Goal: Download file/media

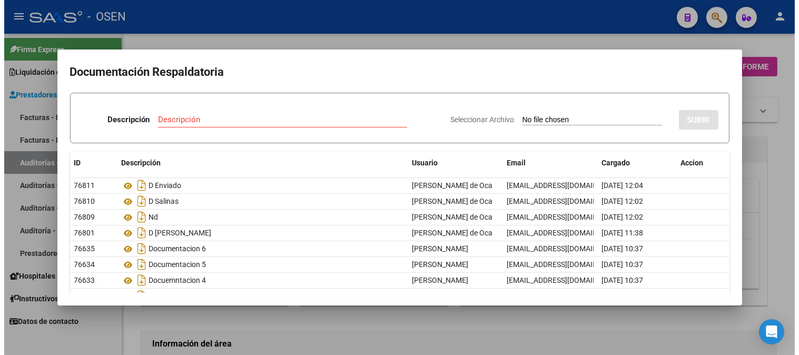
scroll to position [81, 0]
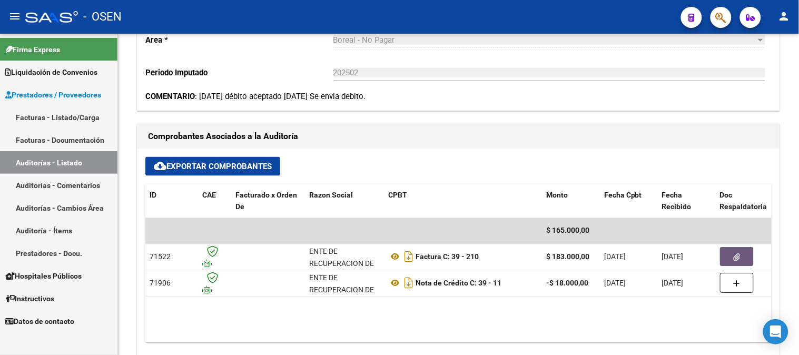
click at [51, 162] on link "Auditorías - Listado" at bounding box center [58, 162] width 117 height 23
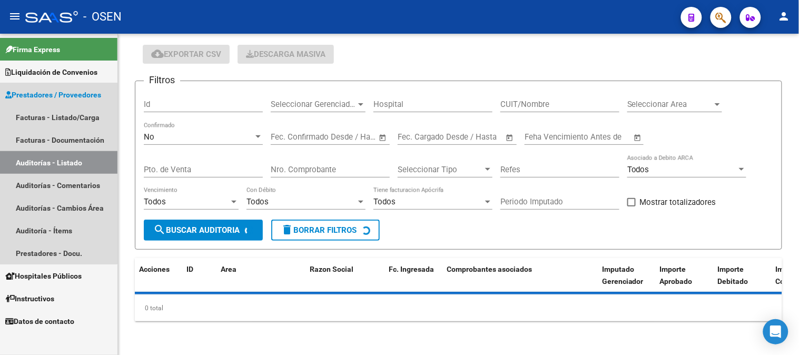
scroll to position [33, 0]
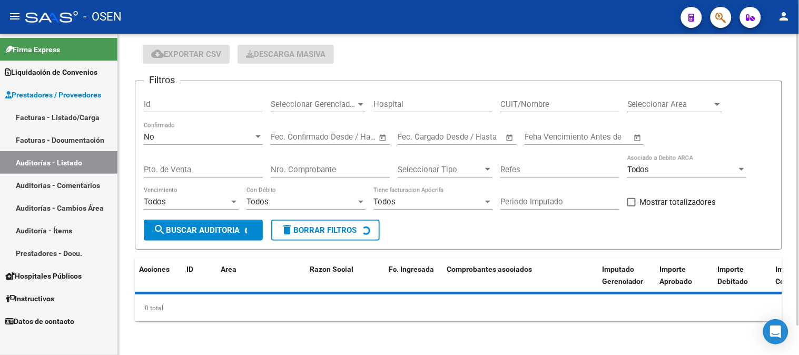
click at [182, 134] on div "No" at bounding box center [199, 136] width 110 height 9
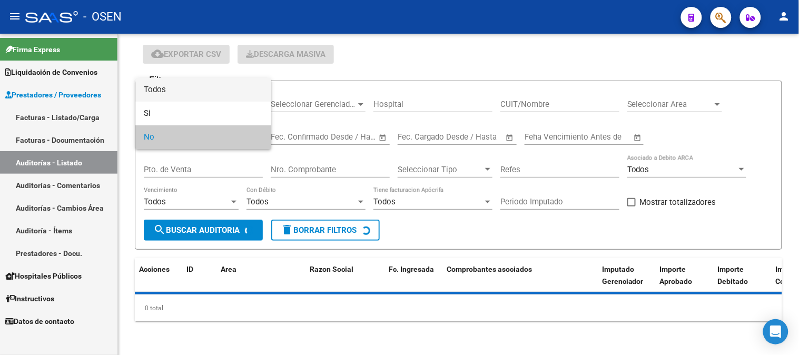
click at [190, 96] on span "Todos" at bounding box center [203, 90] width 119 height 24
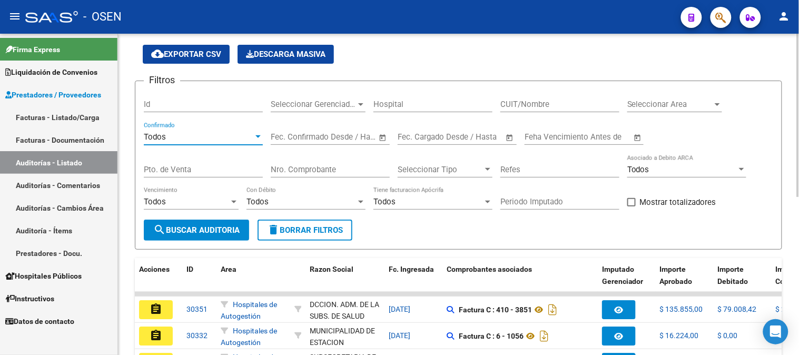
click at [339, 174] on input "Nro. Comprobante" at bounding box center [330, 169] width 119 height 9
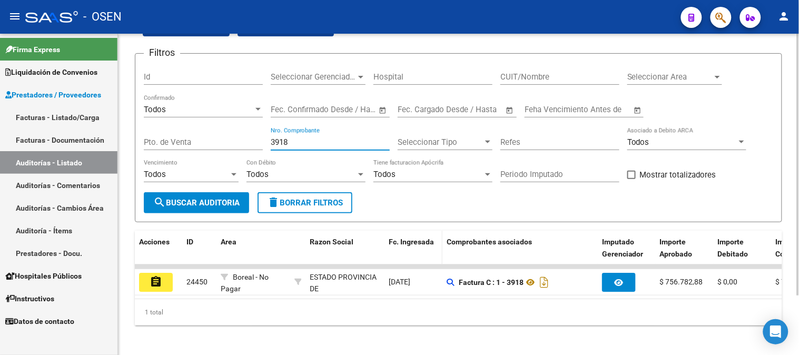
scroll to position [73, 0]
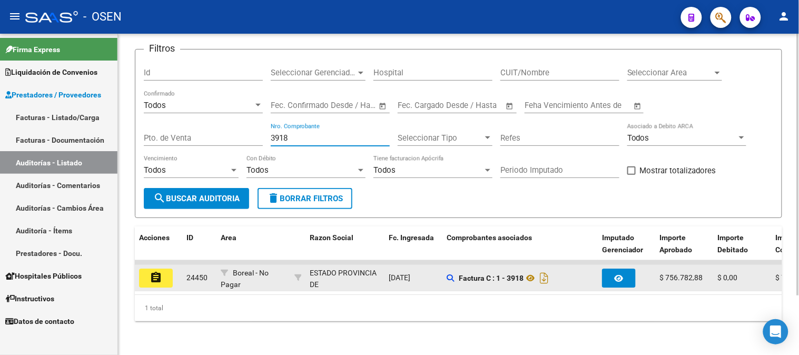
type input "3918"
click at [166, 269] on button "assignment" at bounding box center [156, 278] width 34 height 19
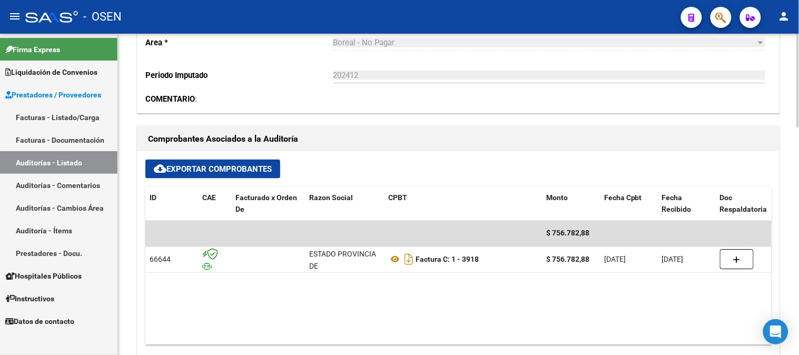
scroll to position [351, 0]
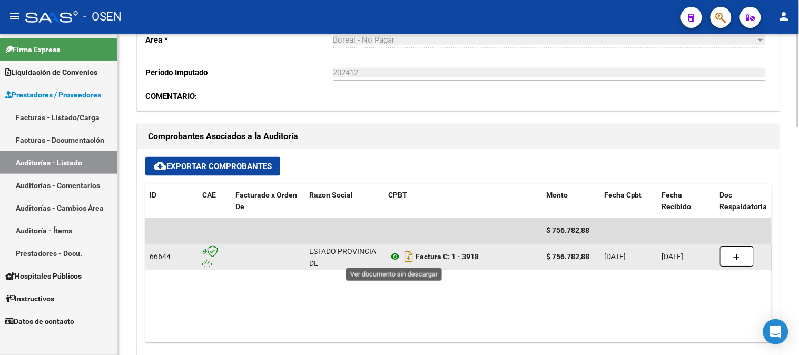
click at [396, 258] on icon at bounding box center [395, 257] width 14 height 13
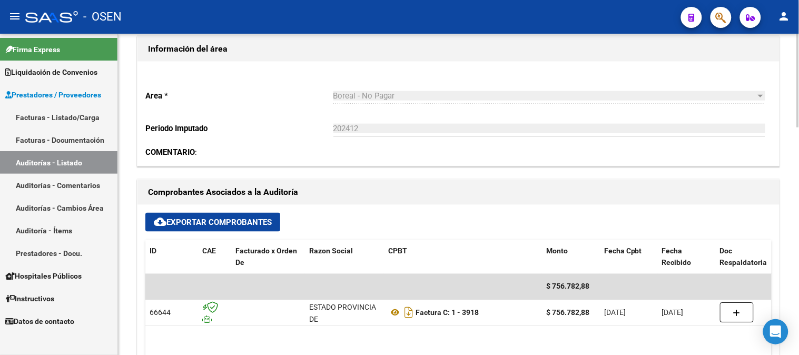
scroll to position [409, 0]
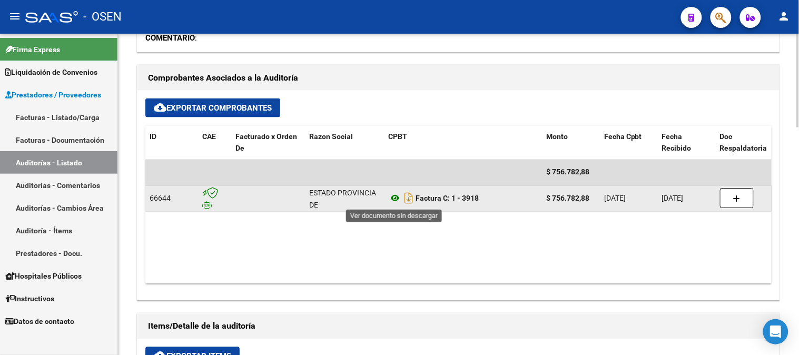
click at [395, 197] on icon at bounding box center [395, 198] width 14 height 13
click at [390, 197] on icon at bounding box center [395, 198] width 14 height 13
click at [399, 194] on icon at bounding box center [395, 198] width 14 height 13
